Goal: Check status

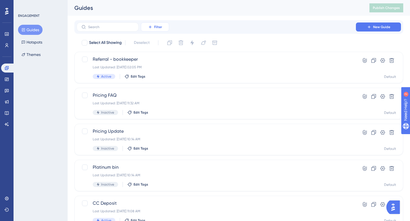
click at [156, 29] on span "Filter" at bounding box center [158, 27] width 8 height 5
click at [159, 75] on span "Status" at bounding box center [155, 77] width 12 height 7
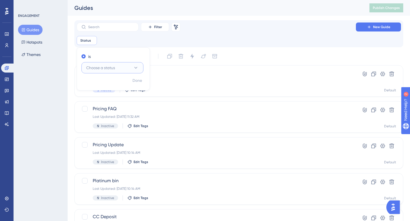
click at [120, 66] on button "Choose a status" at bounding box center [112, 67] width 62 height 11
click at [114, 83] on div "Active Active" at bounding box center [113, 84] width 46 height 11
click at [133, 81] on span "Done" at bounding box center [137, 80] width 10 height 7
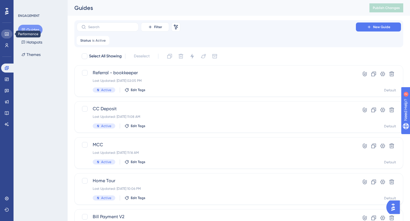
click at [5, 36] on icon at bounding box center [7, 34] width 5 height 5
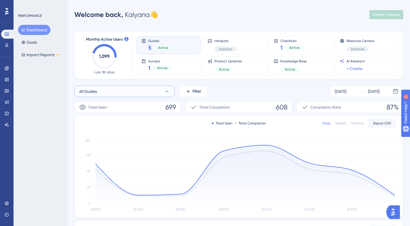
click at [136, 93] on button "All Guides" at bounding box center [124, 91] width 100 height 11
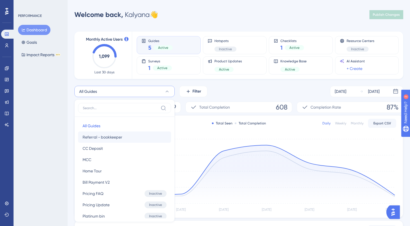
scroll to position [46, 0]
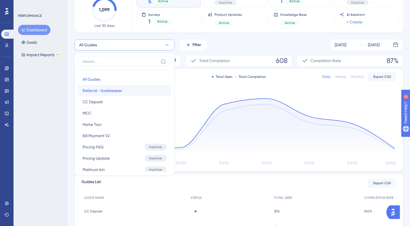
click at [136, 92] on button "Referral - bookkeeper Referral - bookkeeper" at bounding box center [124, 90] width 93 height 11
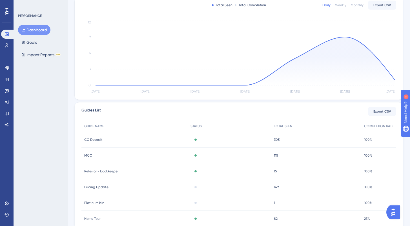
scroll to position [101, 0]
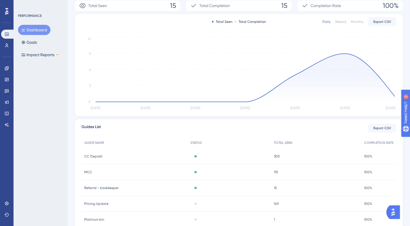
click at [264, 187] on div "Active" at bounding box center [229, 188] width 83 height 16
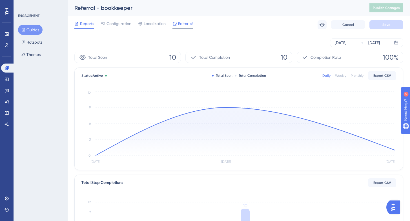
click at [179, 25] on span "Editor" at bounding box center [183, 23] width 10 height 7
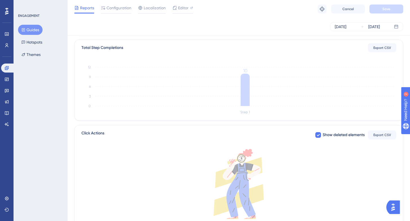
scroll to position [172, 0]
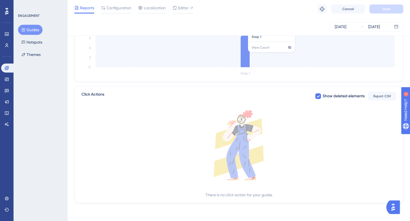
click at [244, 55] on icon at bounding box center [245, 51] width 9 height 32
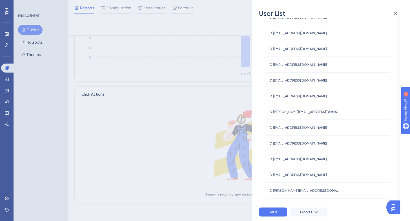
scroll to position [102, 0]
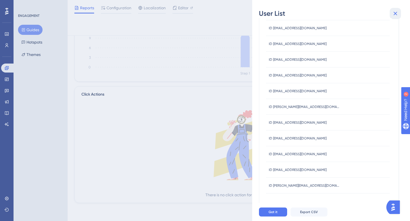
click at [395, 12] on icon at bounding box center [395, 13] width 7 height 7
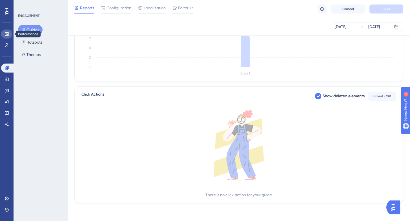
click at [6, 32] on icon at bounding box center [7, 34] width 5 height 5
